Goal: Task Accomplishment & Management: Use online tool/utility

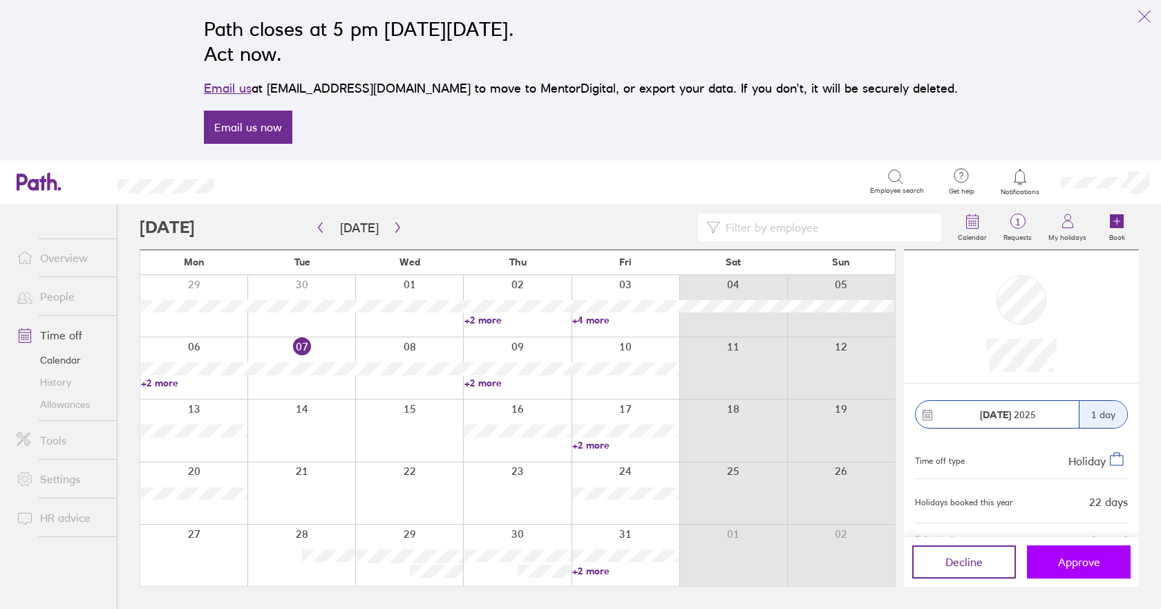
click at [1099, 568] on span "Approve" at bounding box center [1079, 562] width 42 height 12
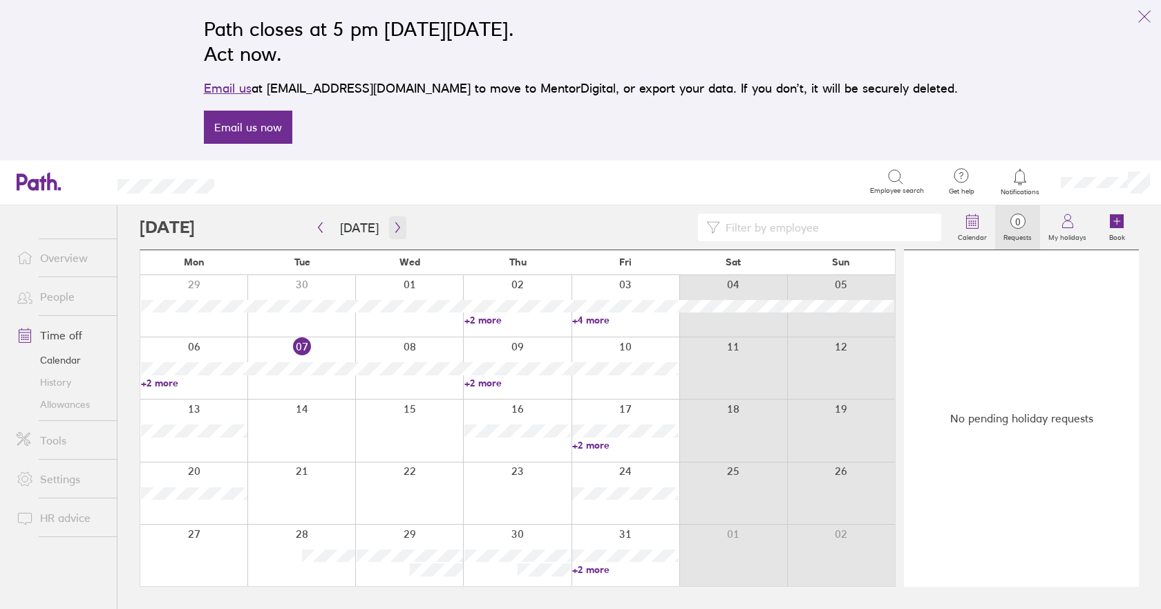
click at [398, 230] on icon "button" at bounding box center [398, 227] width 10 height 11
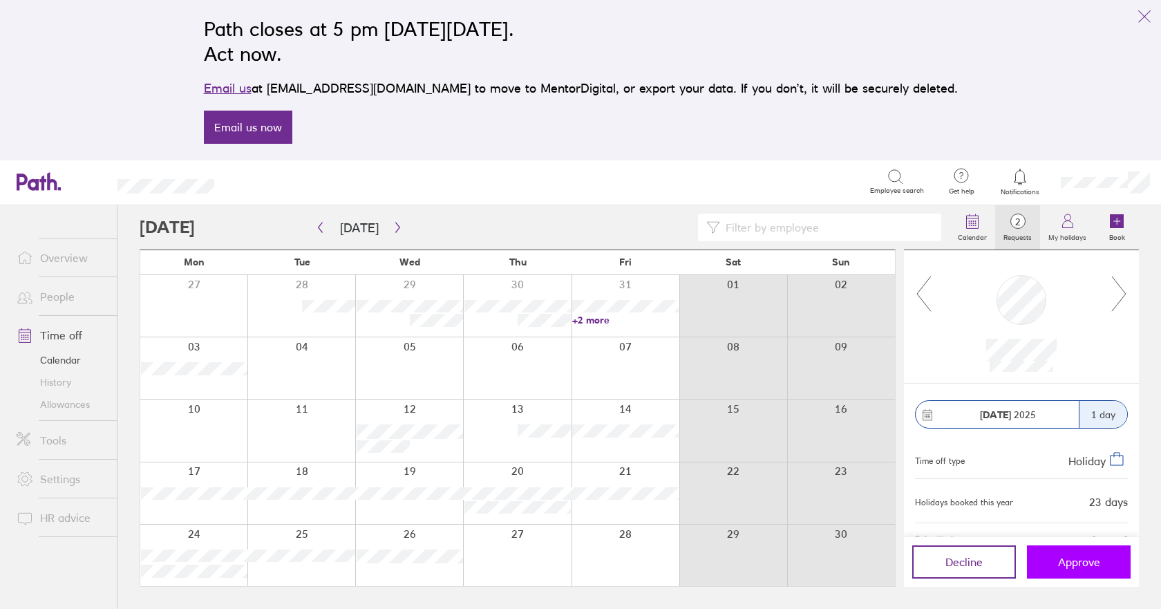
click at [1072, 561] on span "Approve" at bounding box center [1079, 562] width 42 height 12
click at [1078, 563] on span "Approve" at bounding box center [1079, 562] width 42 height 12
